Goal: Task Accomplishment & Management: Use online tool/utility

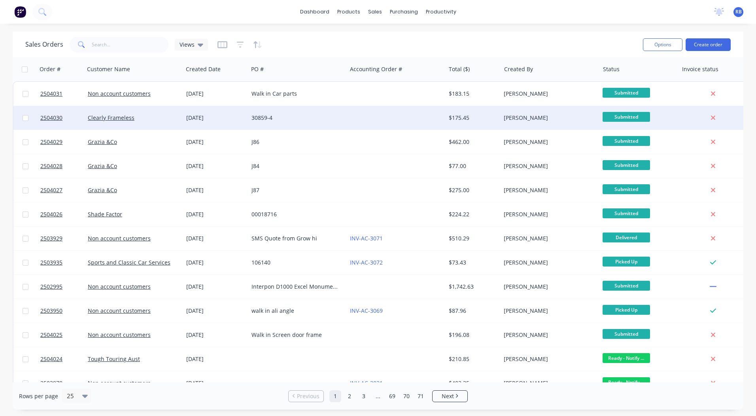
drag, startPoint x: 0, startPoint y: 0, endPoint x: 360, endPoint y: 119, distance: 378.9
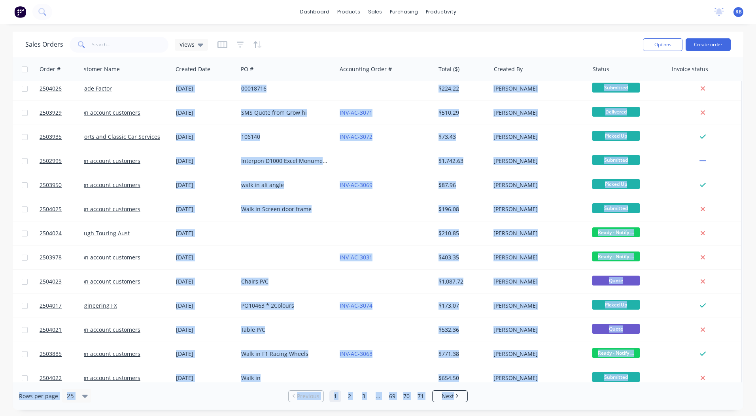
scroll to position [306, 14]
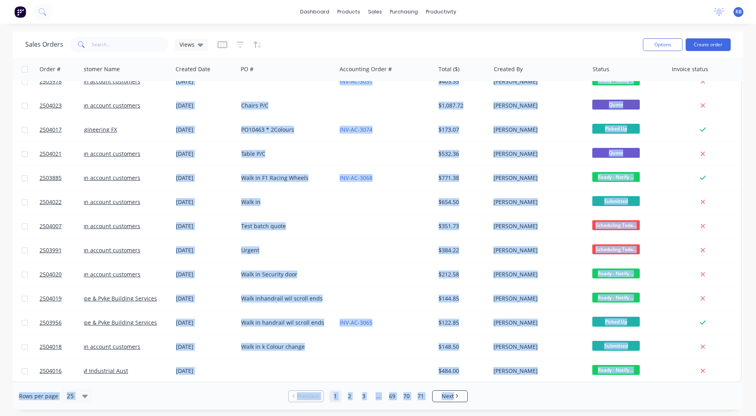
click at [0, 321] on html "dashboard products sales purchasing productivity dashboard products Product Cat…" at bounding box center [378, 208] width 756 height 416
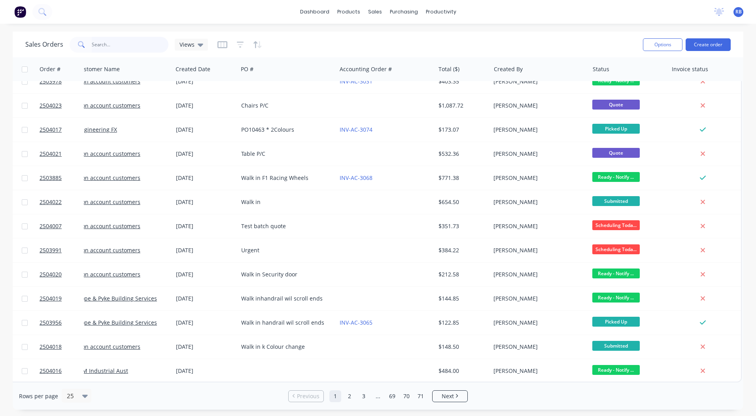
click at [106, 43] on input "text" at bounding box center [130, 45] width 77 height 16
type input "2503864"
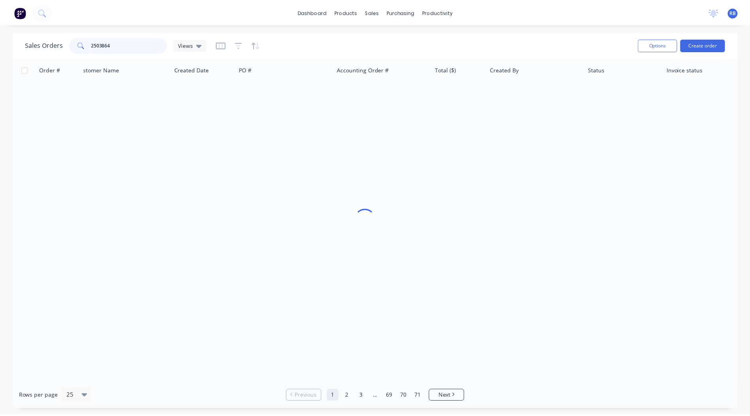
scroll to position [0, 10]
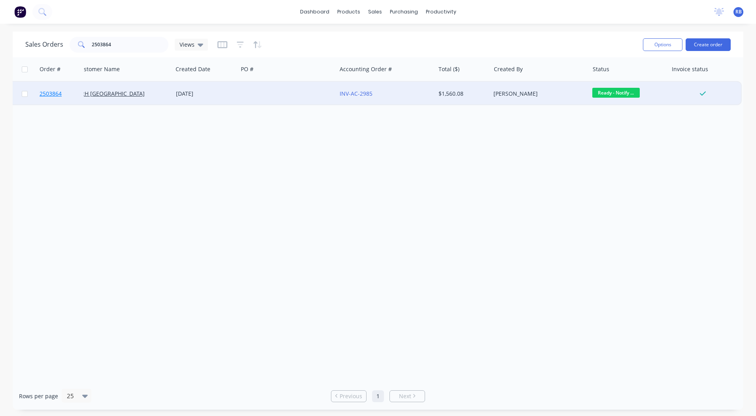
click at [56, 93] on span "2503864" at bounding box center [51, 94] width 22 height 8
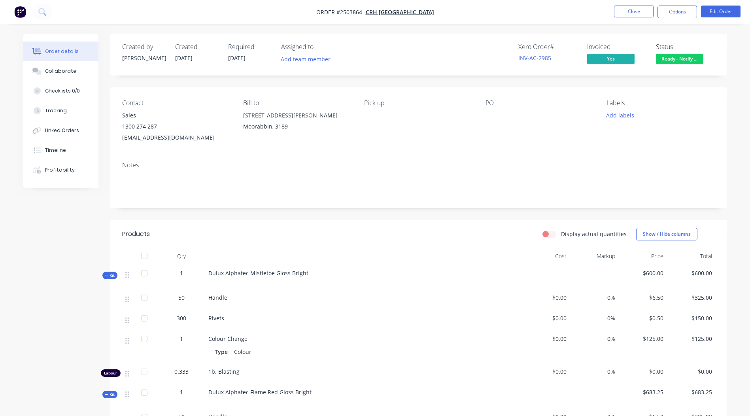
click at [133, 127] on div "1300 274 287" at bounding box center [176, 126] width 108 height 11
drag, startPoint x: 171, startPoint y: 138, endPoint x: 118, endPoint y: 138, distance: 53.0
click at [118, 138] on div "Contact Sales 1300 274 287 sales@crh.com.au Bill to 1-3 Nelson St Moorabbin, 31…" at bounding box center [418, 121] width 617 height 68
drag, startPoint x: 118, startPoint y: 138, endPoint x: 136, endPoint y: 137, distance: 18.2
copy div "sales@crh.com.au"
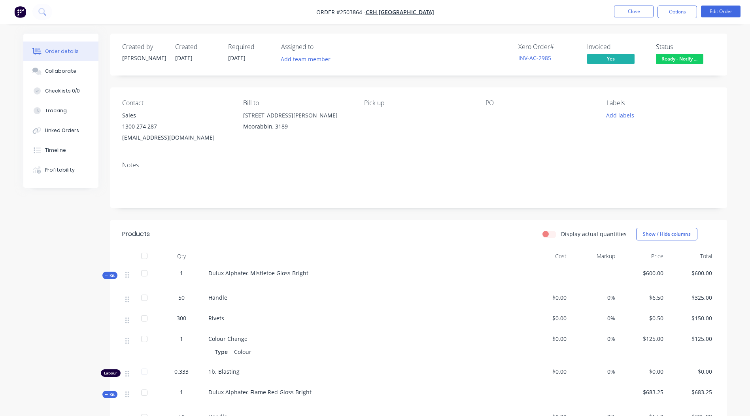
click at [281, 147] on div "Contact Sales 1300 274 287 sales@crh.com.au Bill to 1-3 Nelson St Moorabbin, 31…" at bounding box center [418, 121] width 617 height 68
click at [64, 71] on div "Collaborate" at bounding box center [60, 71] width 31 height 7
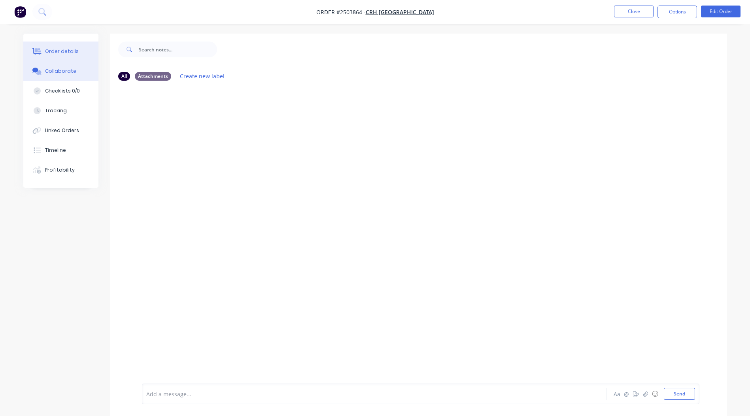
click at [60, 54] on div "Order details" at bounding box center [62, 51] width 34 height 7
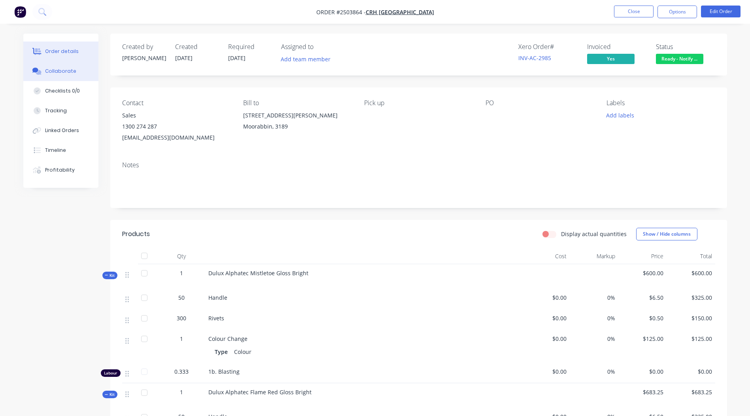
click at [55, 72] on div "Collaborate" at bounding box center [60, 71] width 31 height 7
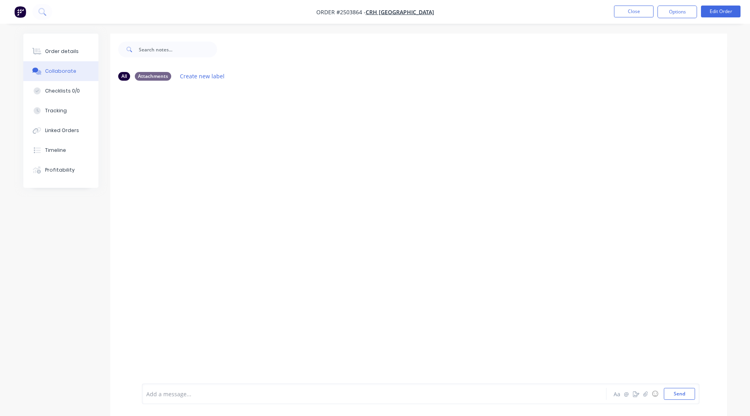
click at [181, 394] on div at bounding box center [352, 394] width 411 height 8
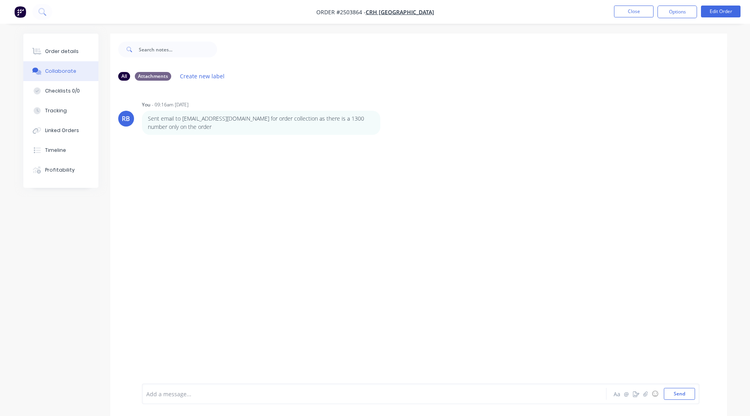
drag, startPoint x: 63, startPoint y: 50, endPoint x: 106, endPoint y: 51, distance: 42.7
click at [62, 49] on div "Order details" at bounding box center [62, 51] width 34 height 7
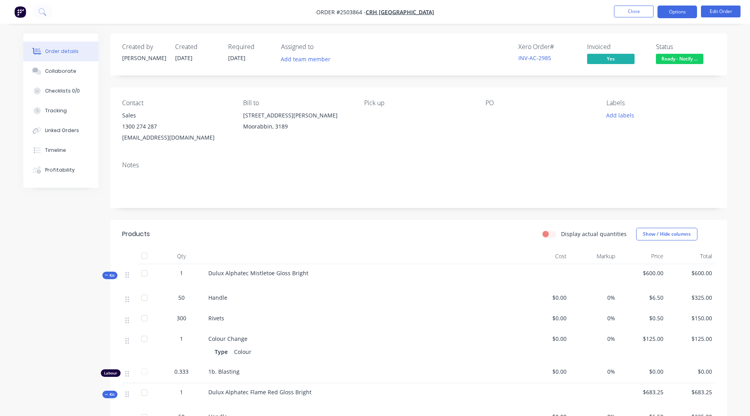
click at [672, 11] on button "Options" at bounding box center [677, 12] width 40 height 13
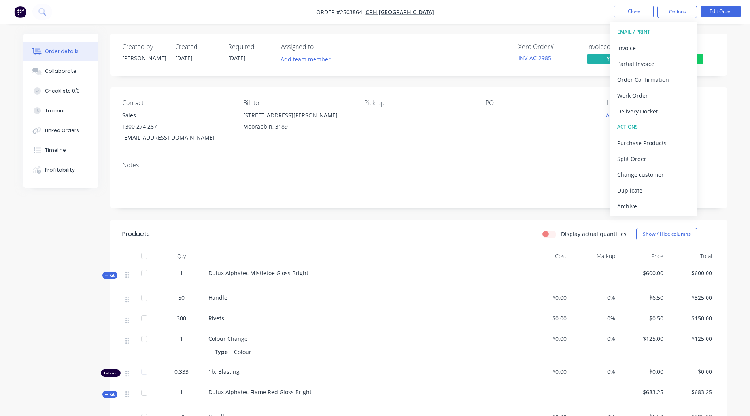
click at [649, 40] on div "EMAIL / PRINT Invoice Partial Invoice Order Confirmation Work Order Delivery Do…" at bounding box center [653, 119] width 87 height 194
click at [647, 48] on div "Invoice" at bounding box center [653, 47] width 73 height 11
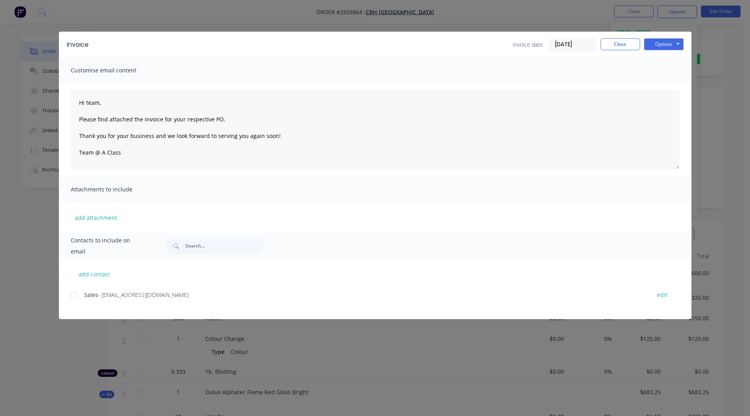
click at [75, 294] on div at bounding box center [74, 295] width 16 height 16
click at [659, 45] on button "Options" at bounding box center [664, 44] width 40 height 12
click at [666, 84] on button "Email" at bounding box center [669, 84] width 51 height 13
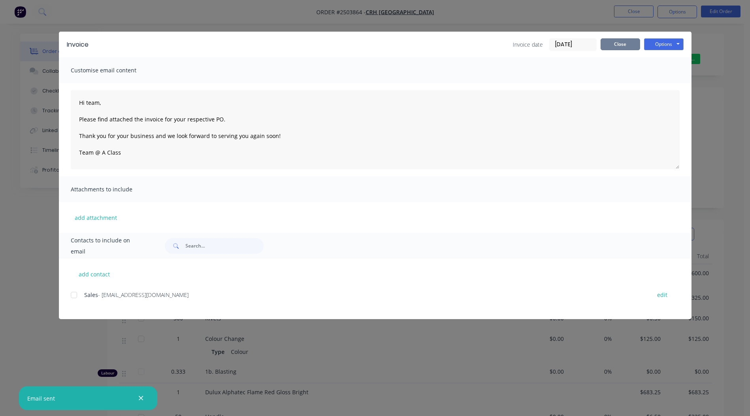
click at [621, 47] on button "Close" at bounding box center [620, 44] width 40 height 12
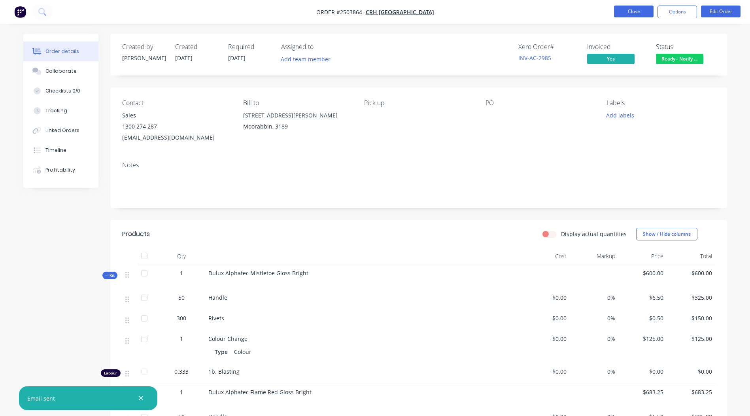
click at [633, 14] on button "Close" at bounding box center [634, 12] width 40 height 12
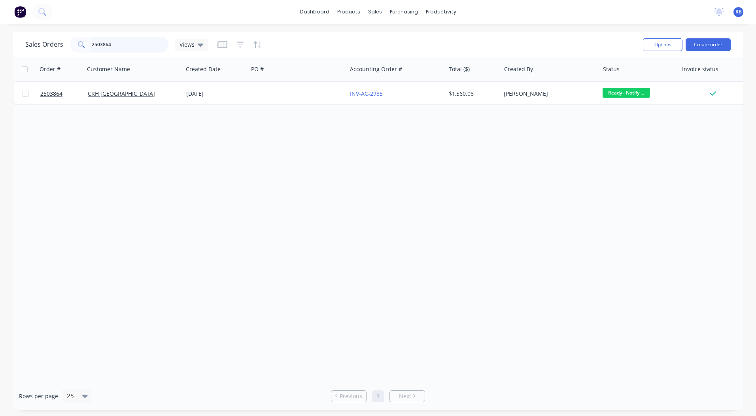
click at [107, 47] on input "2503864" at bounding box center [130, 45] width 77 height 16
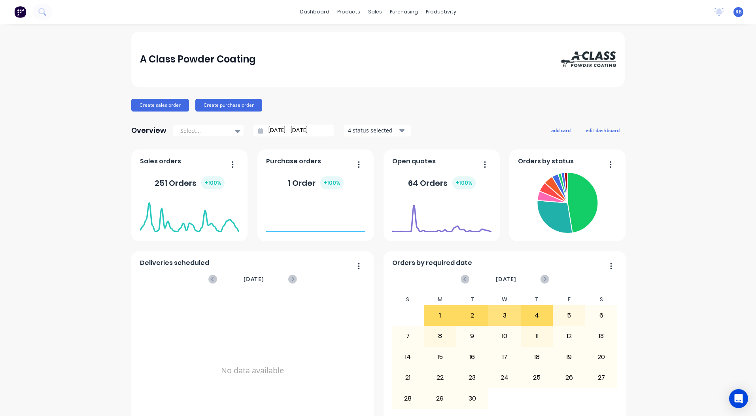
click at [38, 168] on div "A Class Powder Coating Create sales order Create purchase order Overview Select…" at bounding box center [378, 390] width 756 height 717
click at [366, 13] on div "sales" at bounding box center [375, 12] width 22 height 12
click at [389, 40] on div "Sales Orders" at bounding box center [401, 37] width 32 height 7
